Goal: Book appointment/travel/reservation

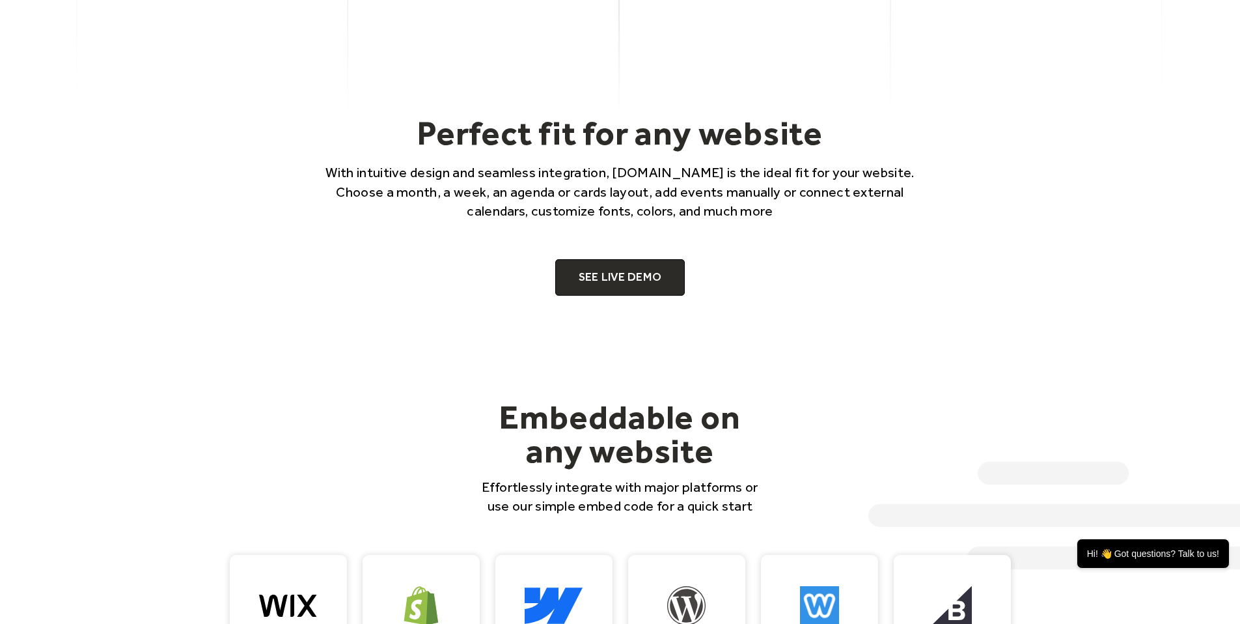
scroll to position [910, 0]
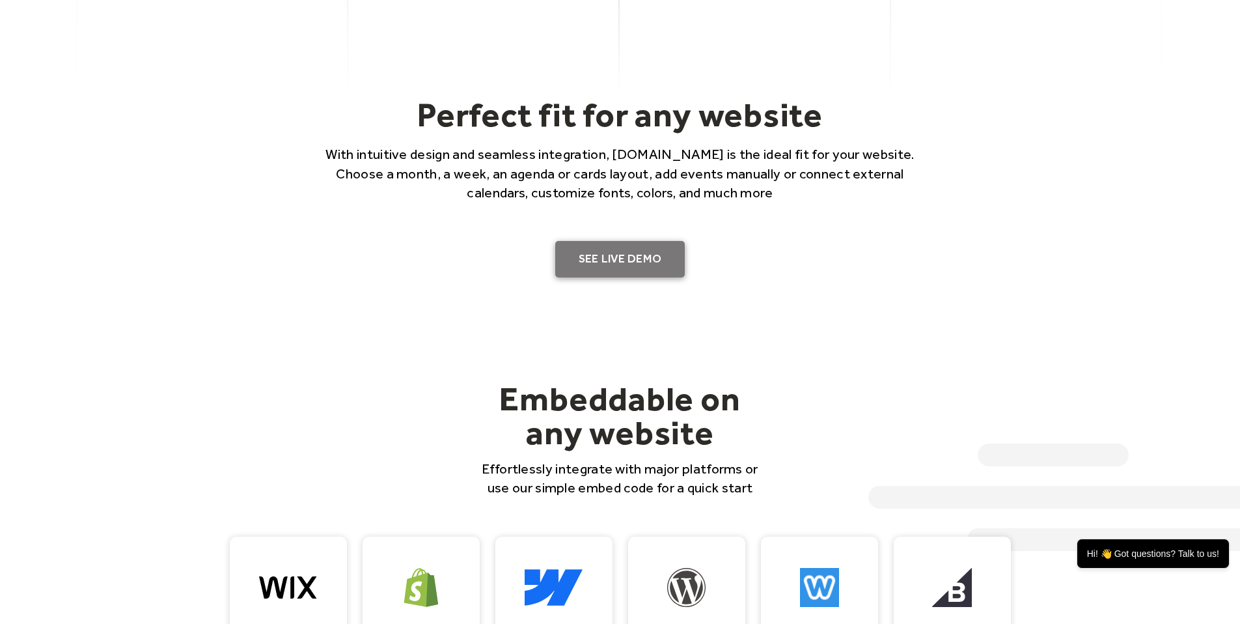
click at [625, 271] on link "SEE LIVE DEMO" at bounding box center [620, 259] width 130 height 36
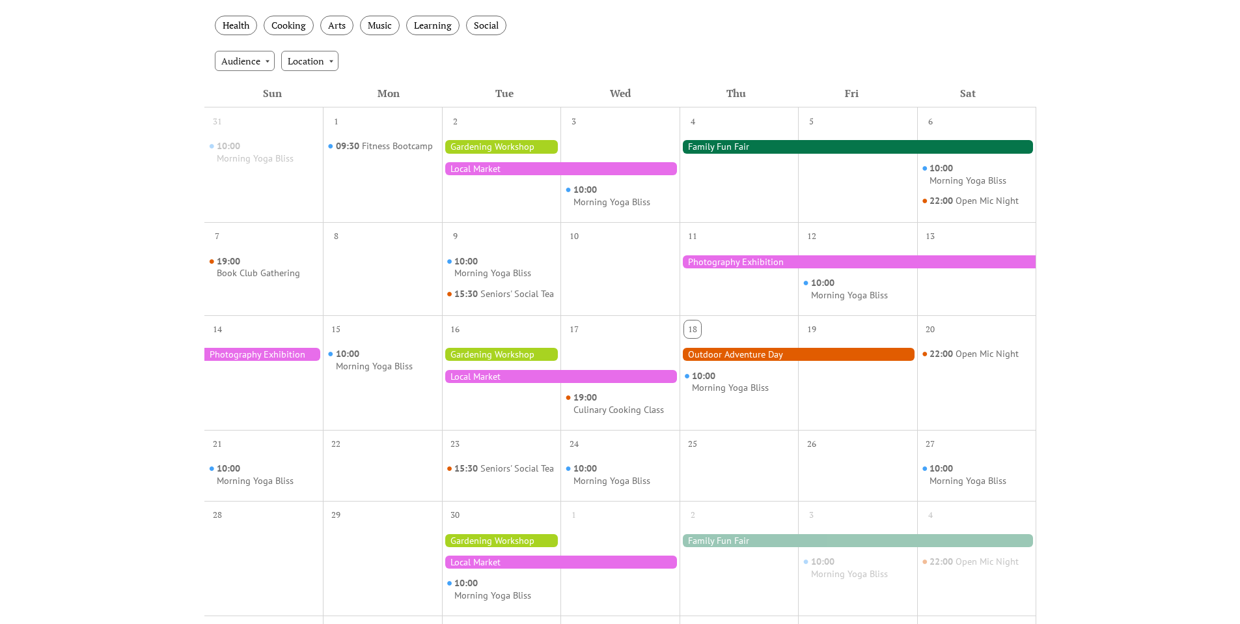
scroll to position [259, 0]
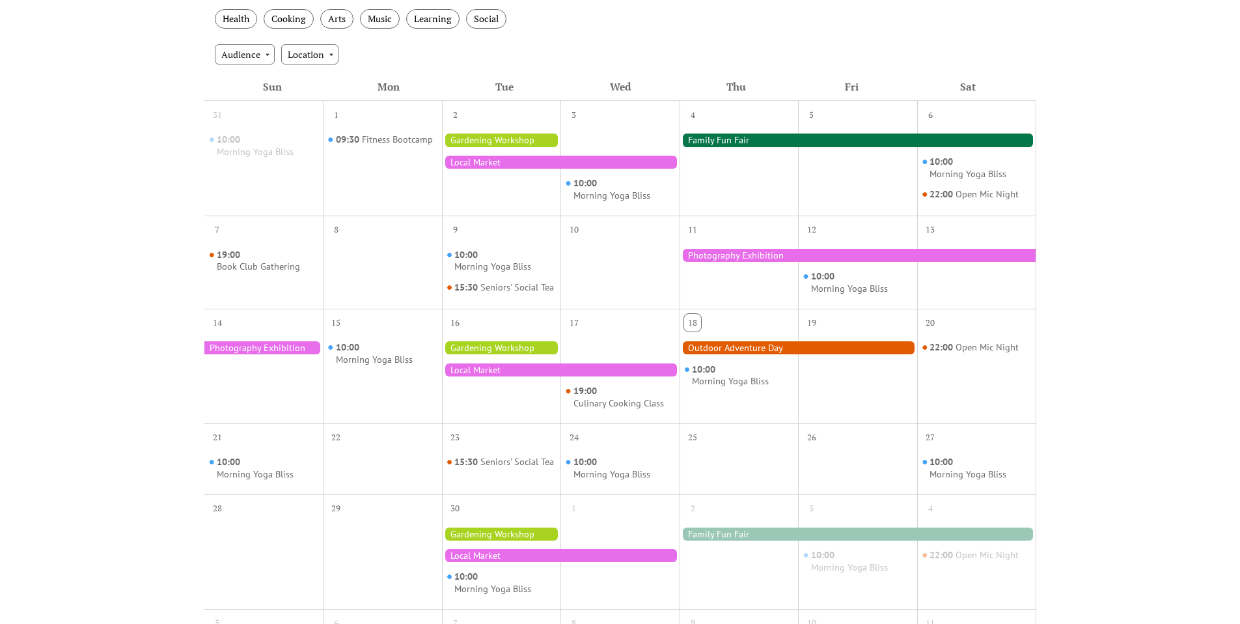
click at [772, 257] on div at bounding box center [858, 255] width 357 height 13
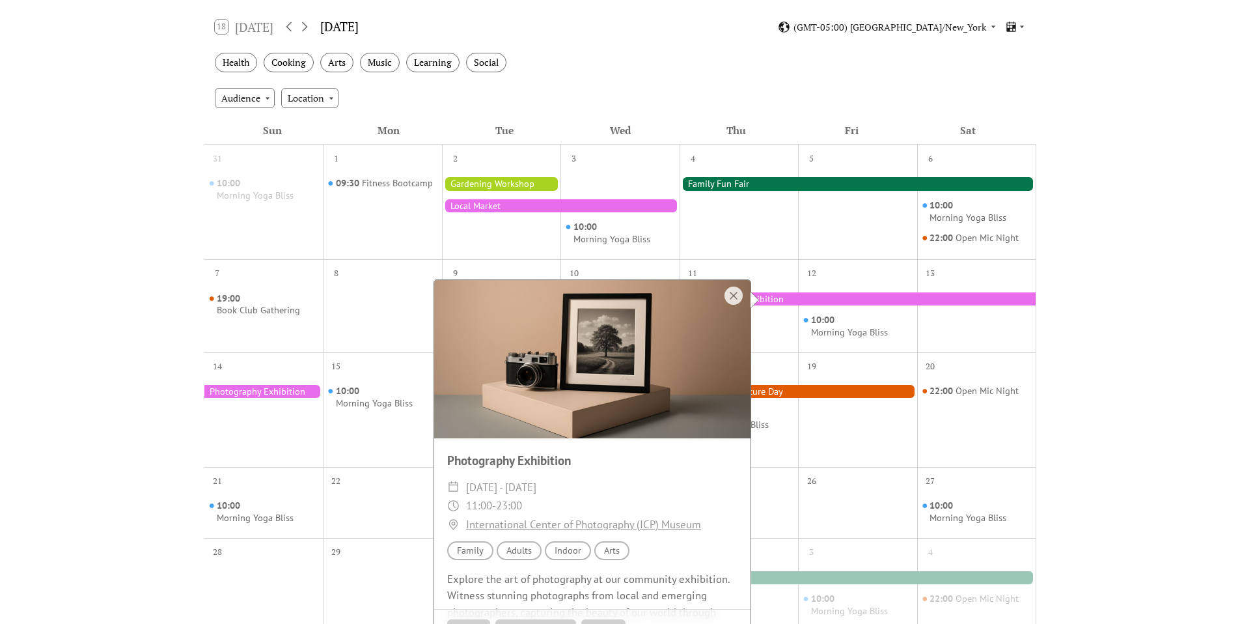
scroll to position [213, 0]
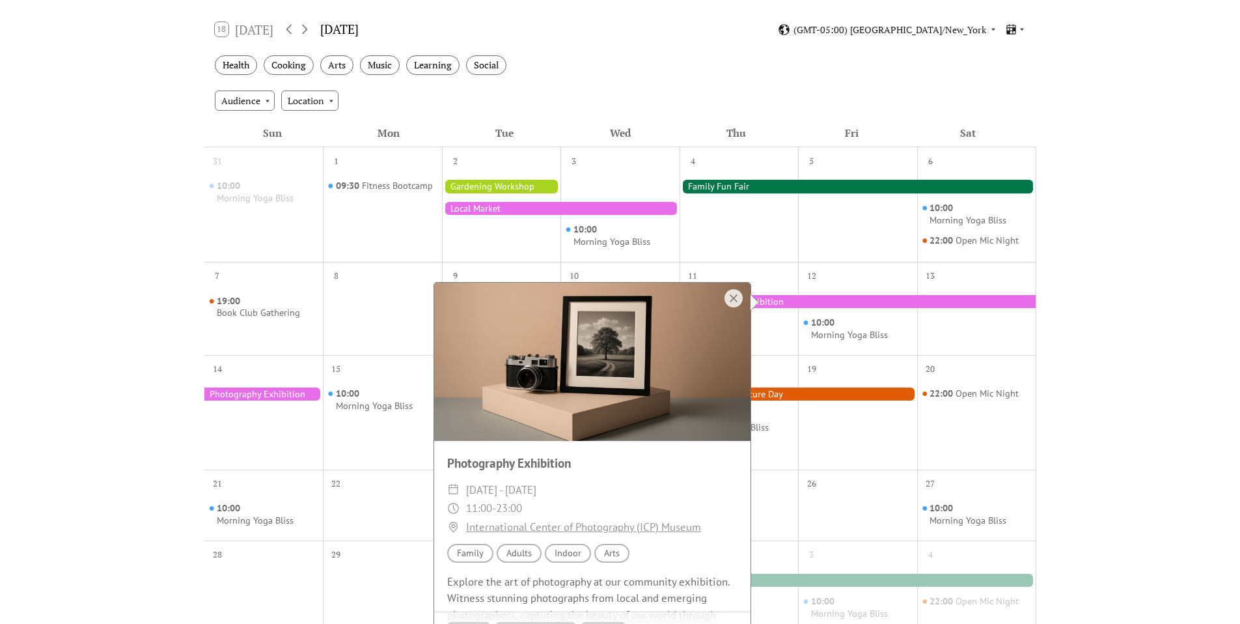
drag, startPoint x: 581, startPoint y: 74, endPoint x: 566, endPoint y: 74, distance: 15.0
click at [581, 74] on div "Health Cooking Arts Music Learning Social" at bounding box center [620, 66] width 832 height 36
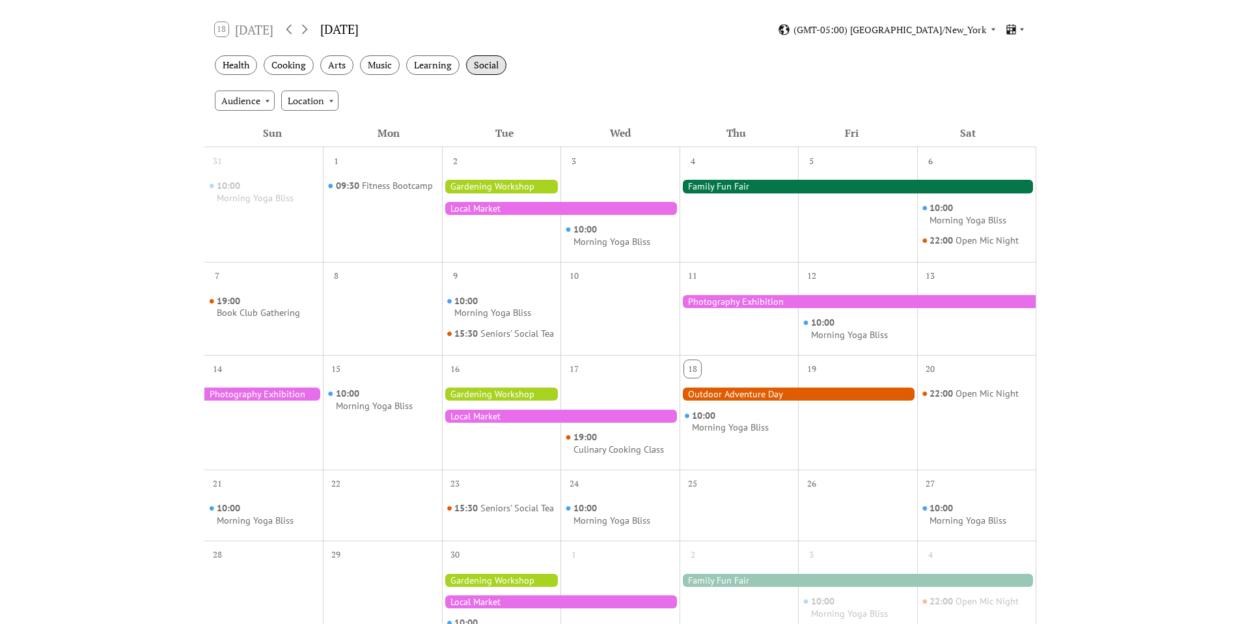
click at [485, 64] on div "Social" at bounding box center [486, 65] width 40 height 20
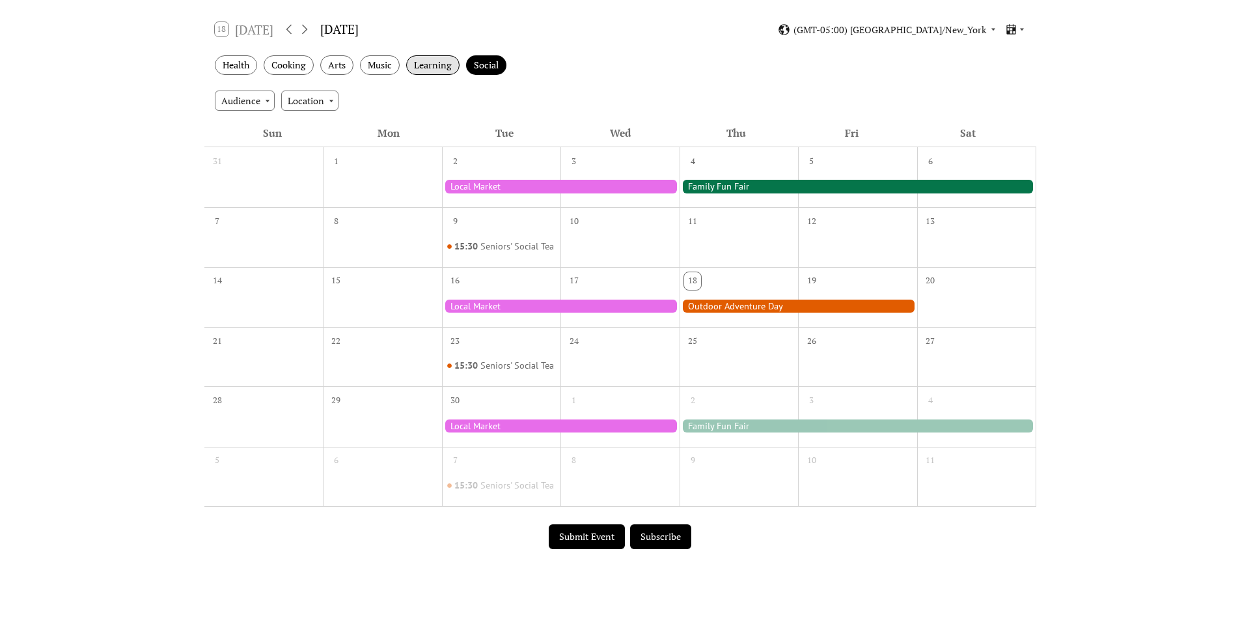
click at [443, 64] on div "Learning" at bounding box center [432, 65] width 53 height 20
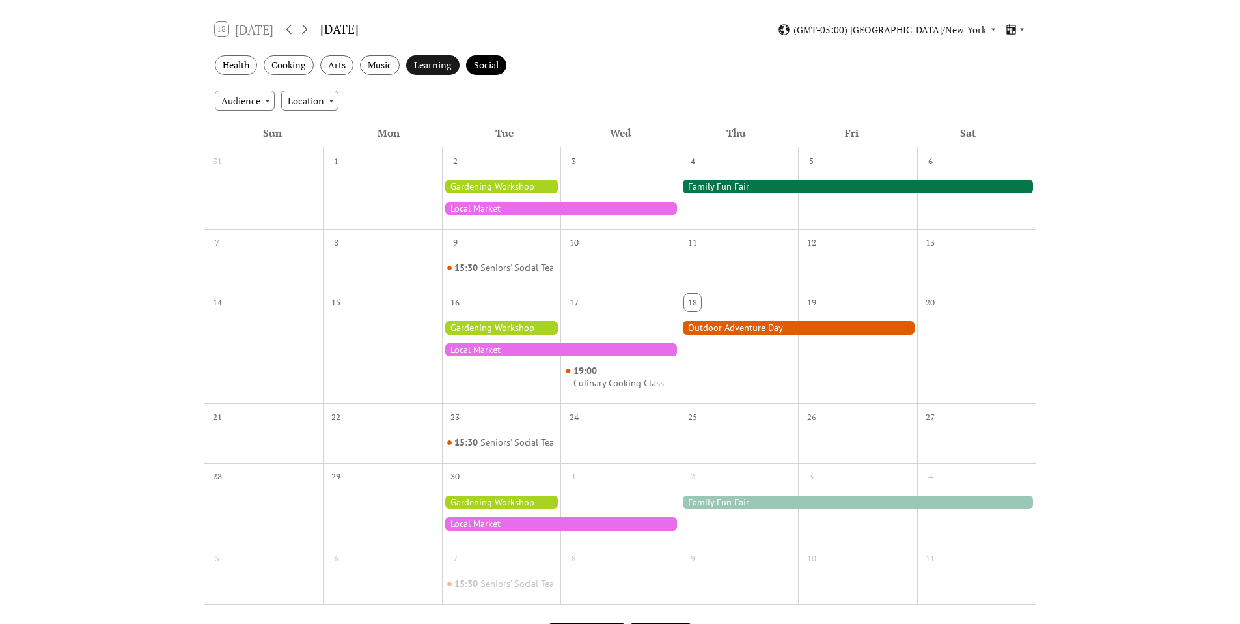
click at [449, 63] on div "Learning" at bounding box center [432, 65] width 53 height 20
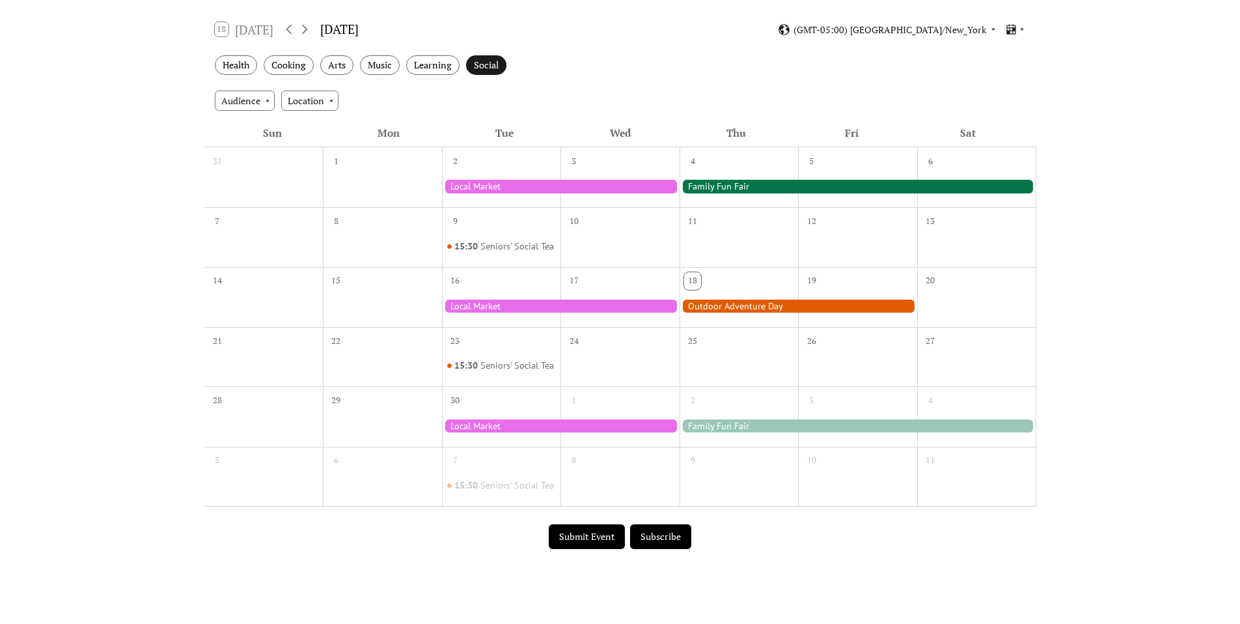
click at [482, 63] on div "Social" at bounding box center [486, 65] width 40 height 20
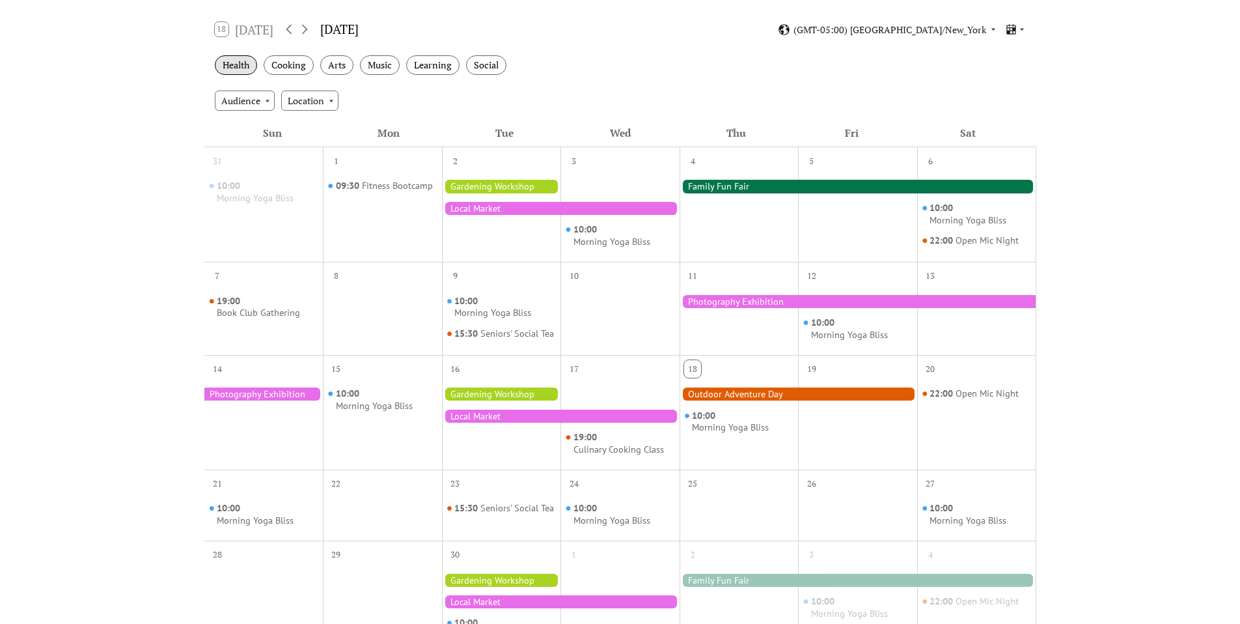
click at [241, 64] on div "Health" at bounding box center [236, 65] width 42 height 20
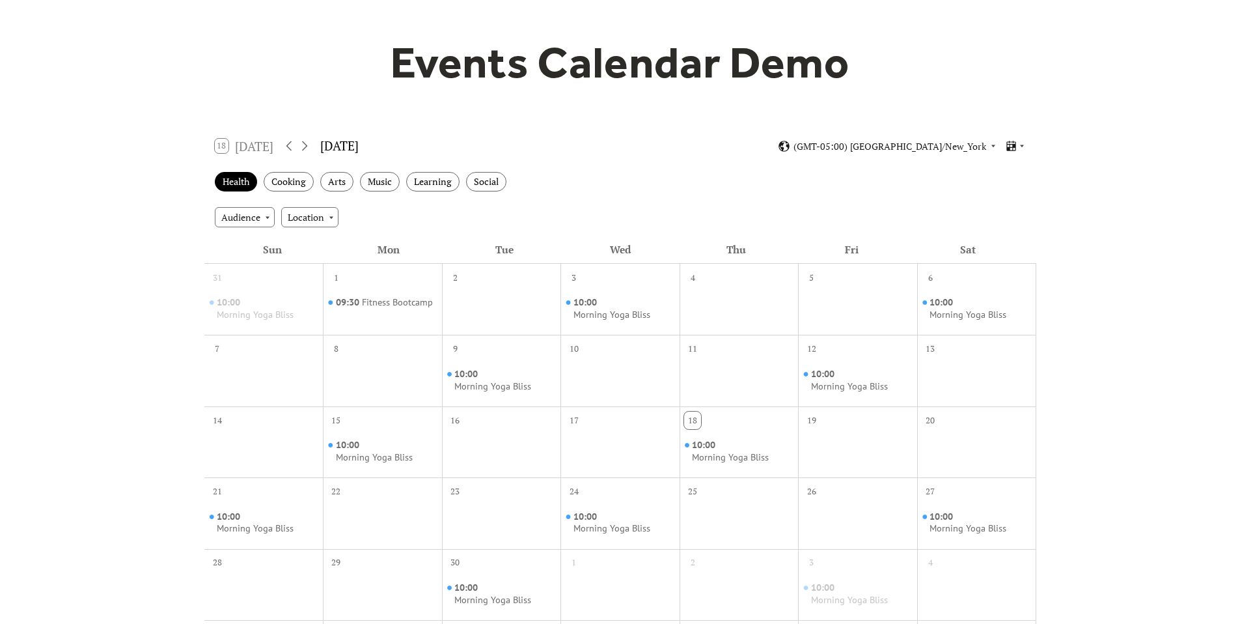
scroll to position [101, 0]
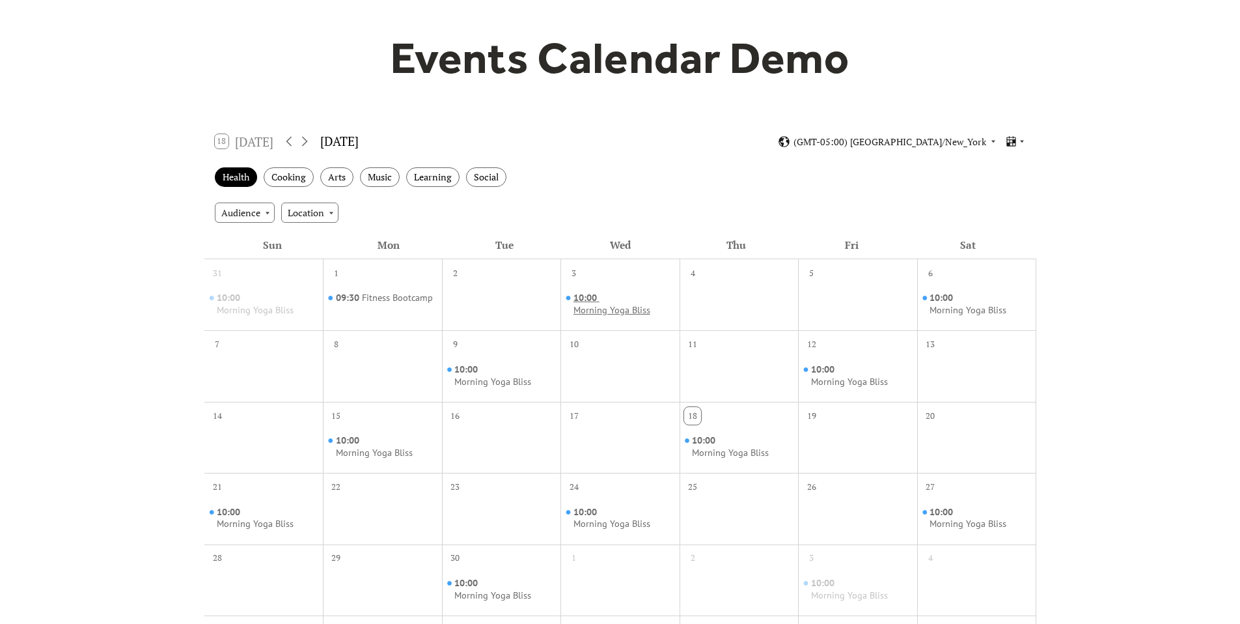
click at [602, 311] on div "Morning Yoga Bliss" at bounding box center [612, 310] width 77 height 12
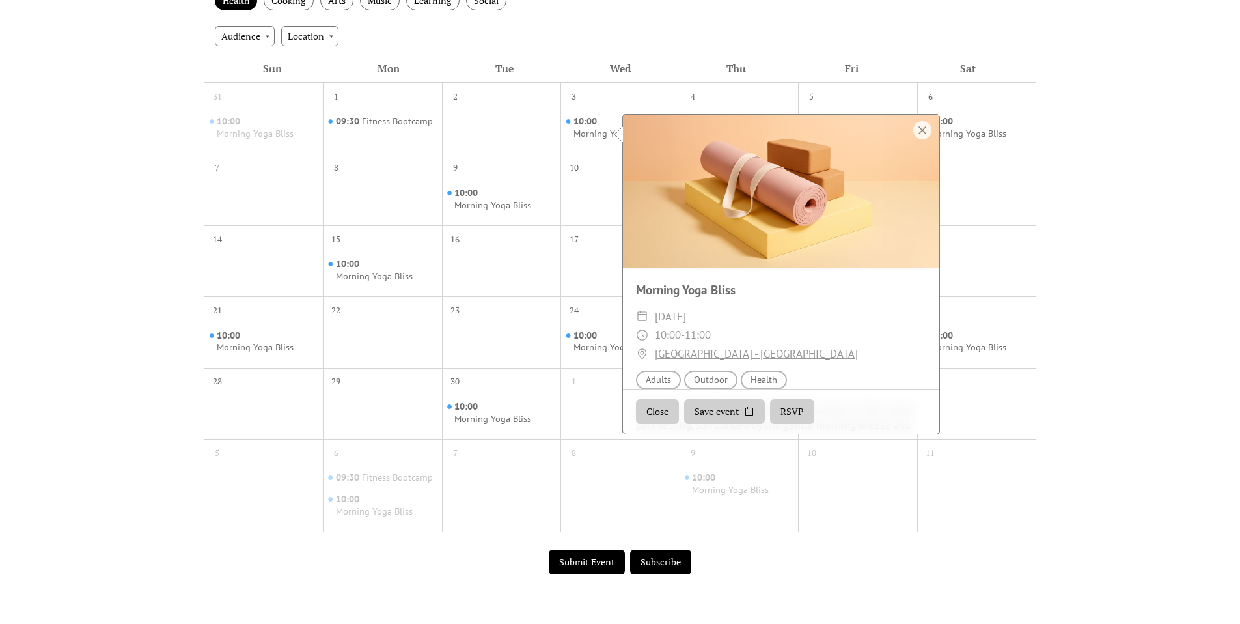
scroll to position [0, 0]
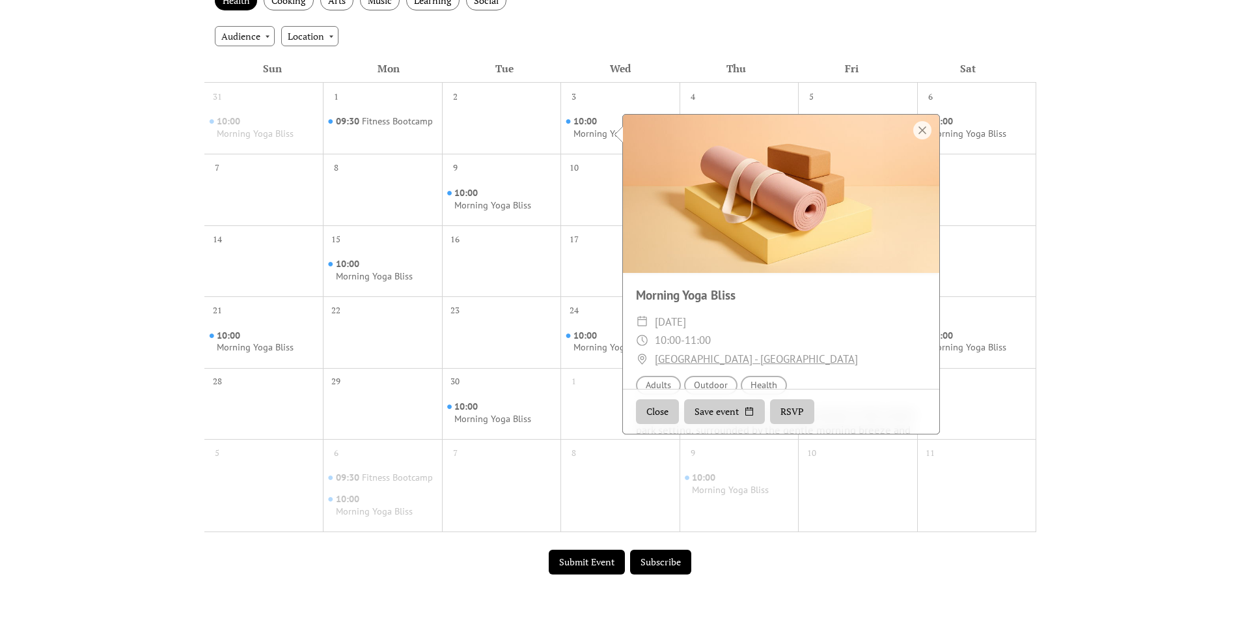
click at [802, 410] on button "RSVP" at bounding box center [792, 411] width 44 height 25
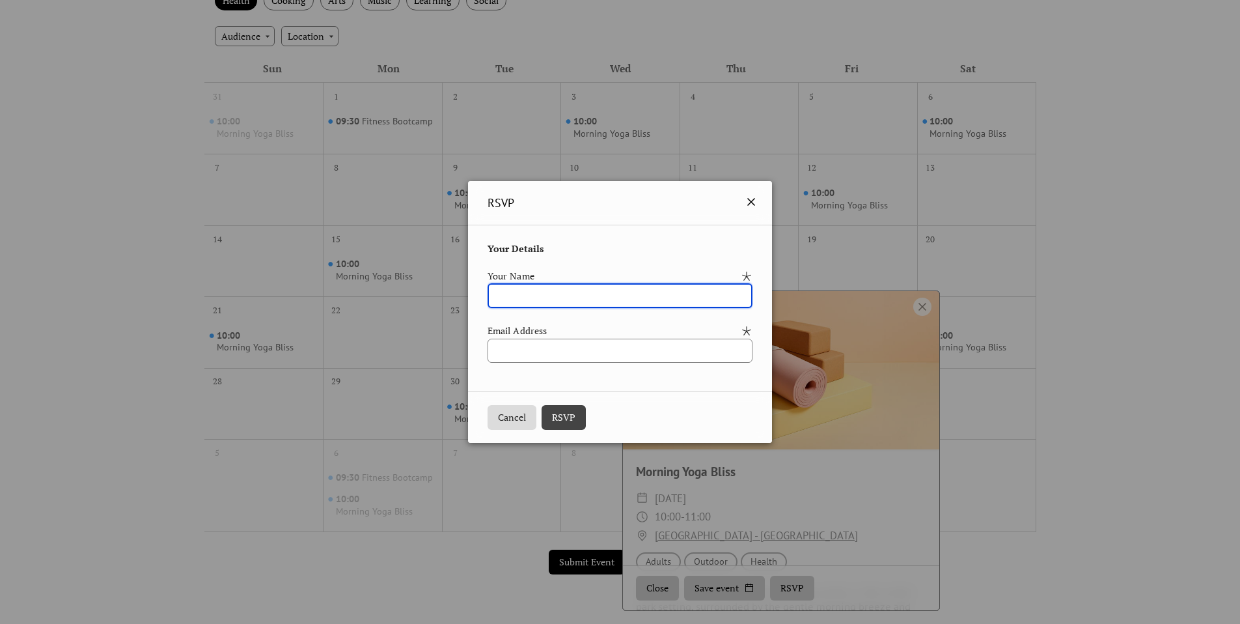
click at [751, 204] on icon at bounding box center [752, 202] width 16 height 16
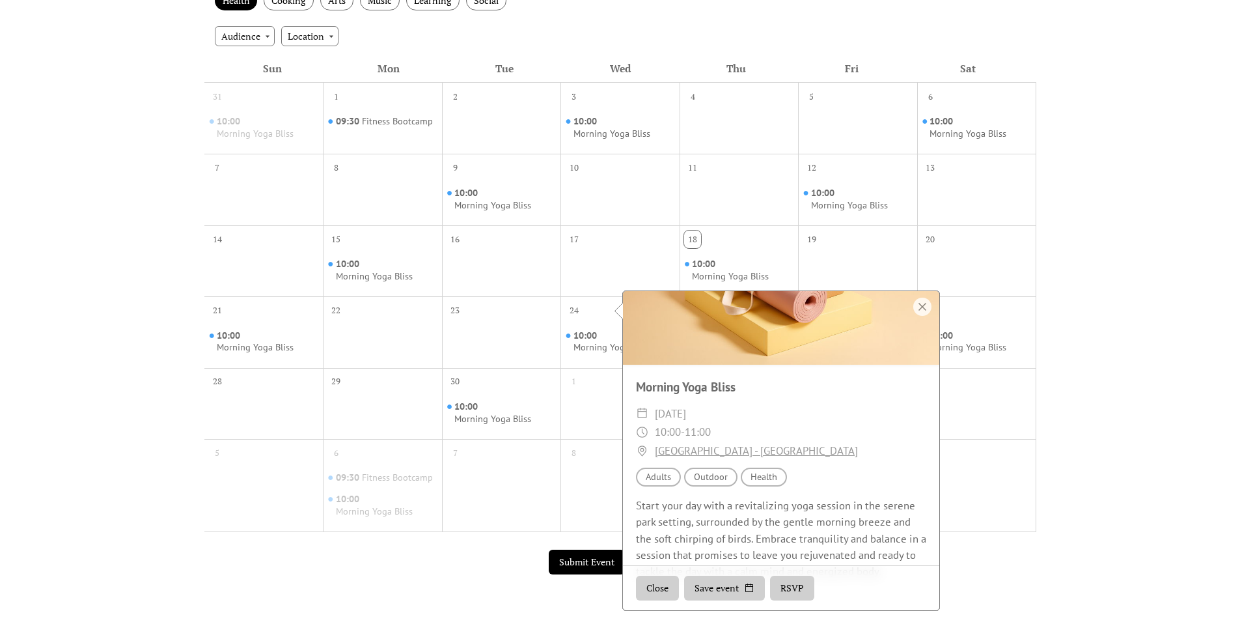
scroll to position [98, 0]
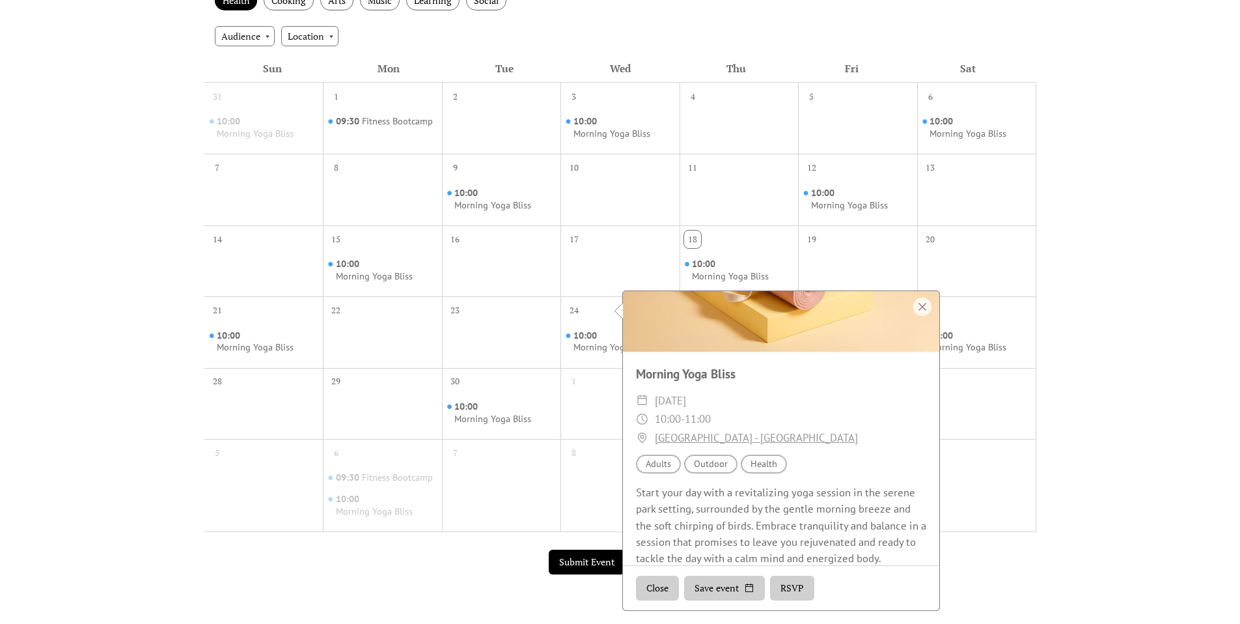
click at [473, 253] on div at bounding box center [501, 270] width 119 height 41
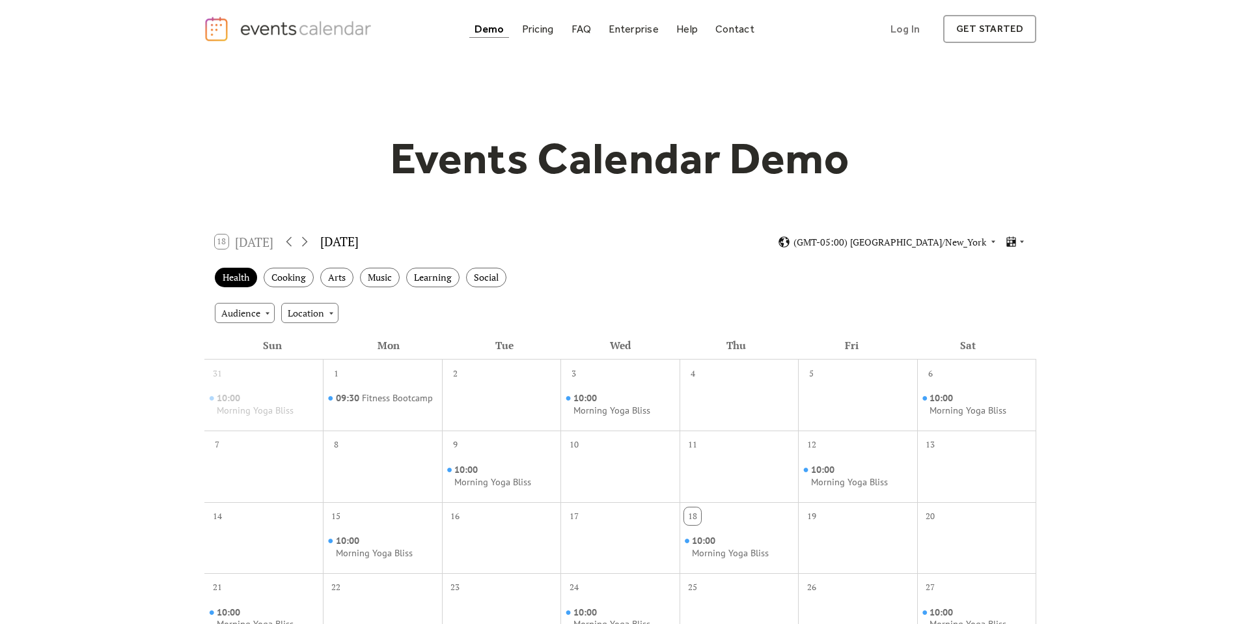
scroll to position [0, 0]
click at [297, 239] on icon at bounding box center [289, 242] width 16 height 16
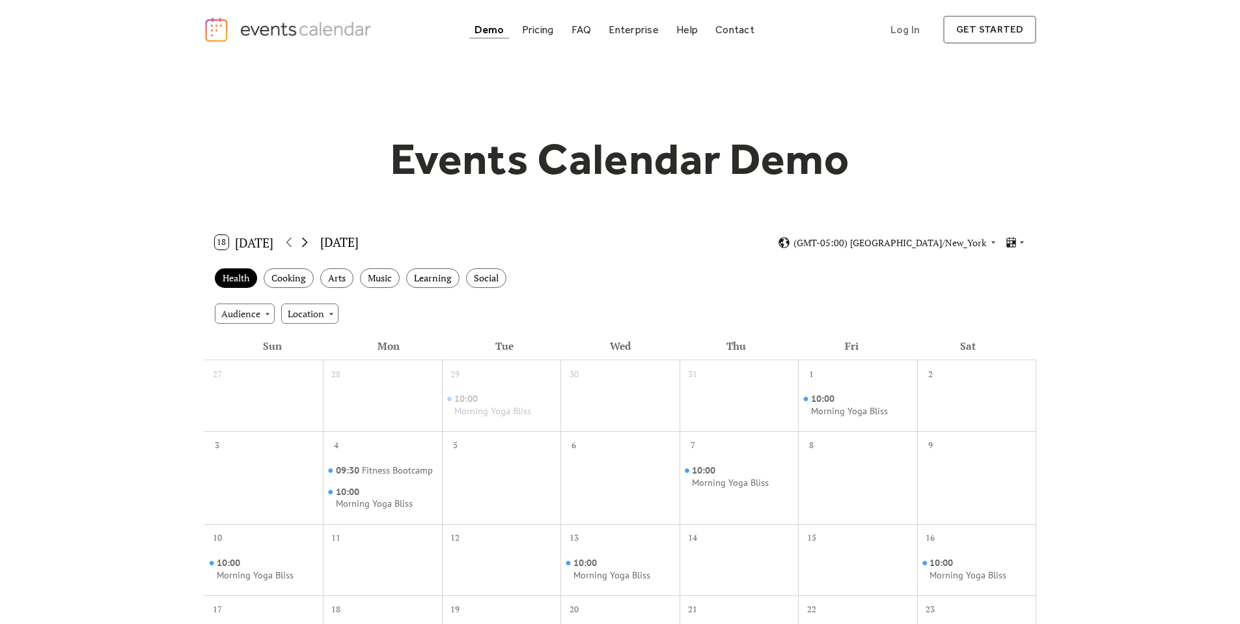
click at [309, 238] on icon at bounding box center [305, 242] width 16 height 16
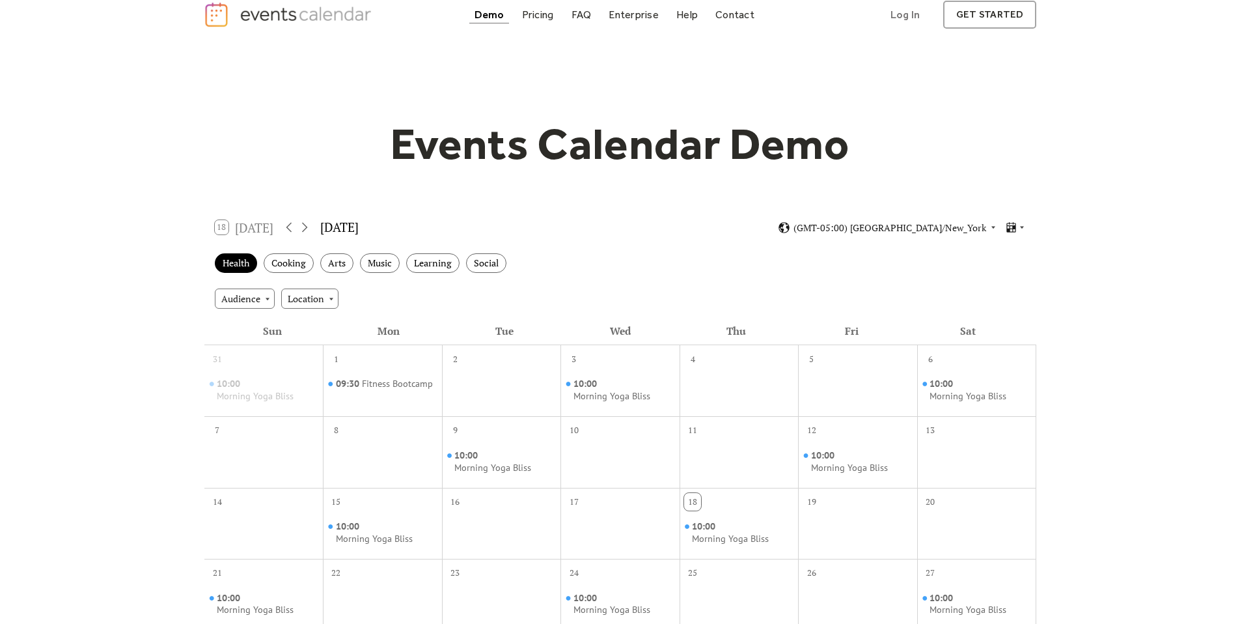
scroll to position [98, 0]
